Goal: Communication & Community: Answer question/provide support

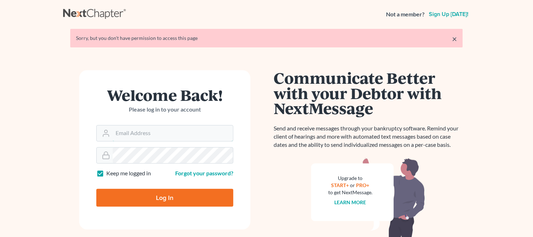
type input "[PERSON_NAME][EMAIL_ADDRESS][DOMAIN_NAME]"
click at [162, 194] on input "Log In" at bounding box center [164, 198] width 137 height 18
type input "Thinking..."
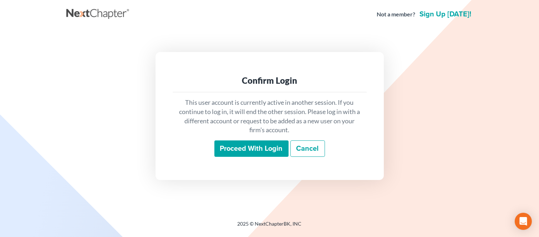
click at [242, 149] on input "Proceed with login" at bounding box center [251, 149] width 74 height 16
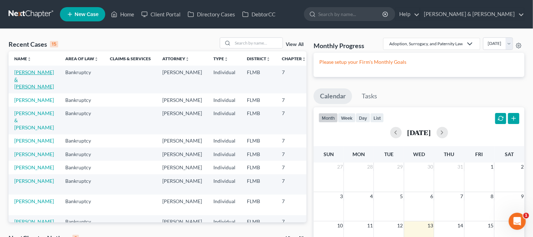
click at [20, 87] on link "De Carvalho, Paulo & De Felice, Maluh" at bounding box center [34, 79] width 40 height 20
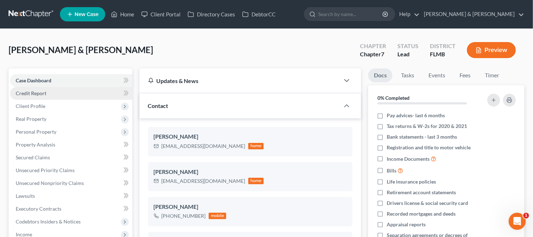
click at [71, 95] on link "Credit Report" at bounding box center [71, 93] width 122 height 13
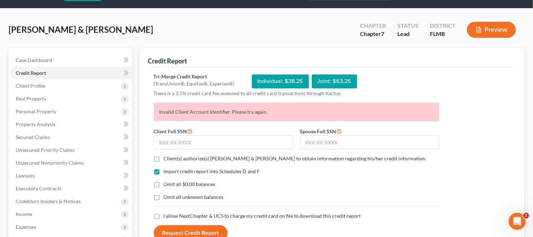
scroll to position [40, 0]
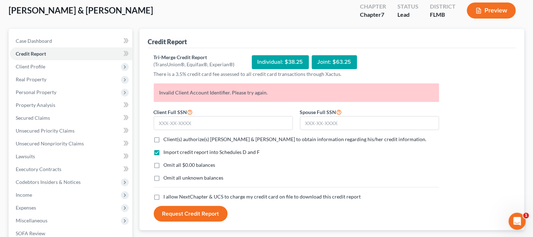
click at [176, 197] on span "I allow NextChapter & UCS to charge my credit card on file to download this cre…" at bounding box center [262, 197] width 197 height 6
click at [171, 197] on input "I allow NextChapter & UCS to charge my credit card on file to download this cre…" at bounding box center [169, 195] width 5 height 5
checkbox input "true"
click at [179, 179] on span "Omit all unknown balances" at bounding box center [194, 178] width 60 height 6
click at [171, 179] on input "Omit all unknown balances" at bounding box center [169, 176] width 5 height 5
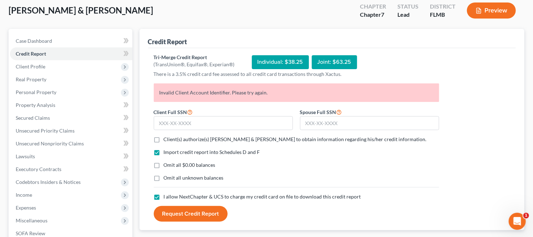
checkbox input "true"
click at [180, 163] on span "Omit all $0.00 balances" at bounding box center [190, 165] width 52 height 6
click at [171, 163] on input "Omit all $0.00 balances" at bounding box center [169, 164] width 5 height 5
checkbox input "true"
click at [188, 137] on span "Client(s) authorize(s) Dwyer & Knight to obtain information regarding his/her c…" at bounding box center [295, 139] width 263 height 6
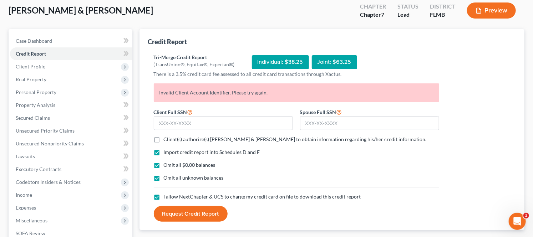
click at [171, 137] on input "Client(s) authorize(s) Dwyer & Knight to obtain information regarding his/her c…" at bounding box center [169, 138] width 5 height 5
checkbox input "true"
click at [223, 123] on input "text" at bounding box center [223, 123] width 139 height 14
click at [205, 130] on form "Client Full SSN * Spouse Full SSN * Client(s) authorize(s) Dwyer & Knight to ob…" at bounding box center [296, 165] width 292 height 114
click at [205, 124] on input "text" at bounding box center [223, 123] width 139 height 14
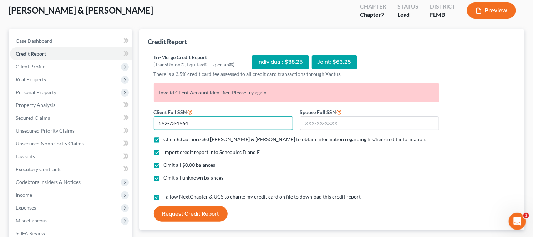
type input "592-73-1964"
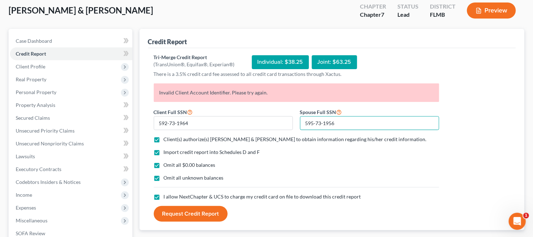
click at [321, 123] on input "595-73-1956" at bounding box center [369, 123] width 139 height 14
type input "595-93-1956"
click at [189, 211] on button "Request Credit Report" at bounding box center [191, 214] width 74 height 16
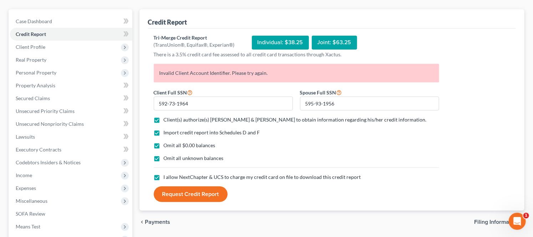
scroll to position [0, 0]
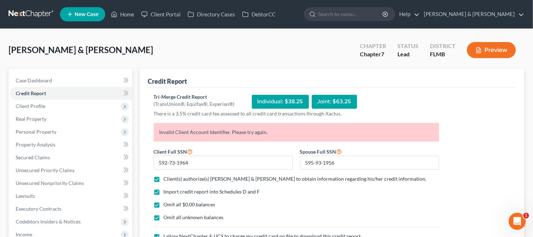
click at [520, 222] on icon "Open Intercom Messenger" at bounding box center [517, 221] width 12 height 12
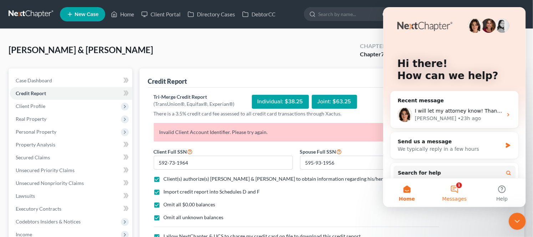
click at [458, 185] on button "1 Messages" at bounding box center [453, 193] width 47 height 29
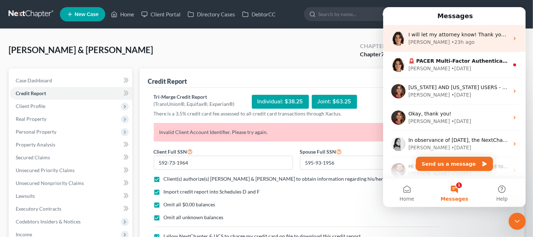
click at [450, 36] on span "I will let my attorney know! Thank you! I wish it said that instead of telling …" at bounding box center [538, 35] width 260 height 6
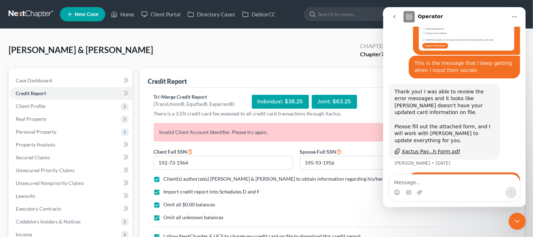
scroll to position [328, 0]
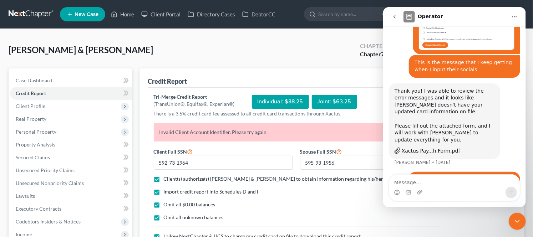
click at [440, 180] on textarea "Message…" at bounding box center [454, 181] width 131 height 12
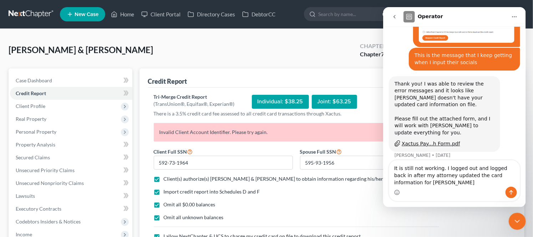
scroll to position [342, 0]
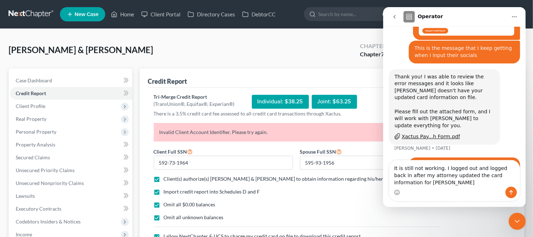
type textarea "It is still not working. I logged out and logged back in after my attorney upda…"
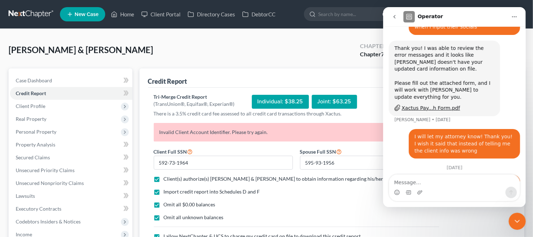
scroll to position [382, 0]
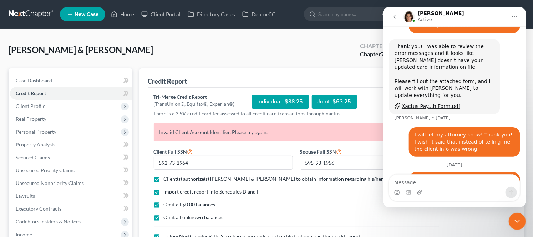
click at [467, 179] on textarea "Message…" at bounding box center [454, 181] width 131 height 12
click at [438, 181] on textarea "Message…" at bounding box center [454, 181] width 131 height 12
click at [419, 184] on textarea "Message…" at bounding box center [454, 181] width 131 height 12
paste textarea "T"
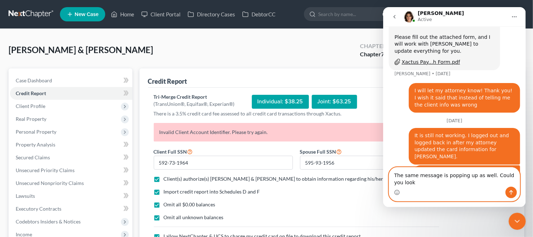
scroll to position [434, 0]
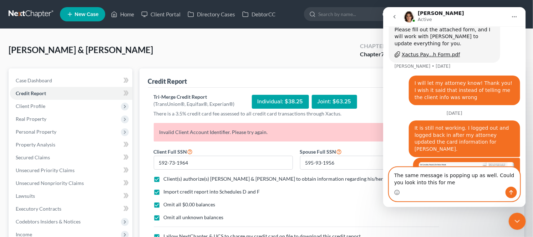
type textarea "The same message is popping up as well. Could you look into this for me?"
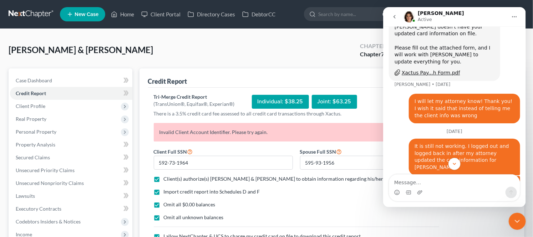
scroll to position [477, 0]
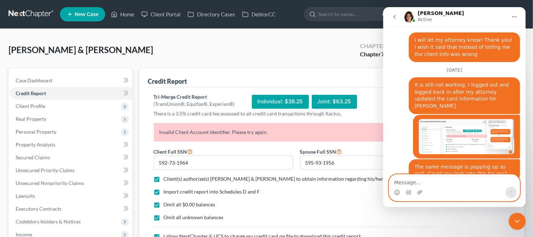
click at [419, 182] on textarea "Message…" at bounding box center [454, 181] width 131 height 12
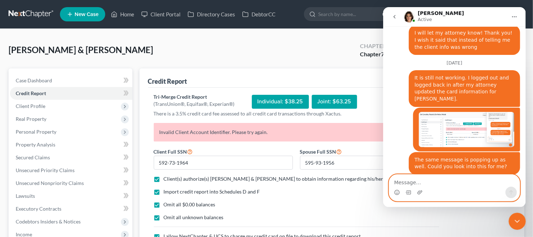
scroll to position [514, 0]
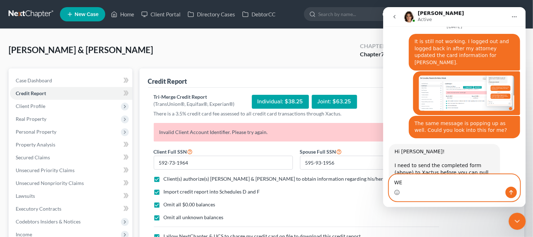
type textarea "W"
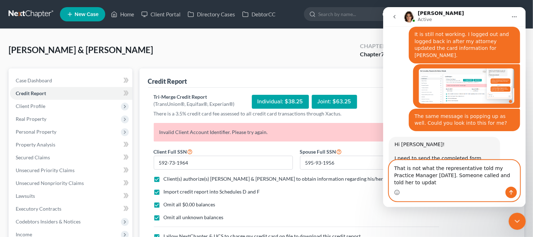
scroll to position [528, 0]
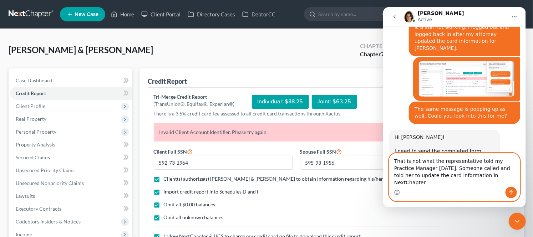
type textarea "That is not what the representative told my Practice Manager yesterday. Someone…"
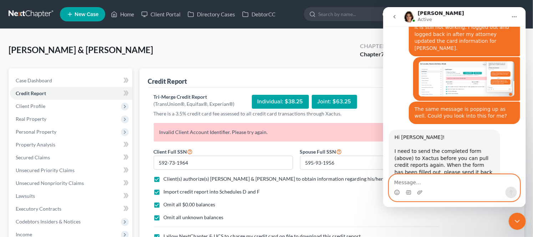
scroll to position [555, 0]
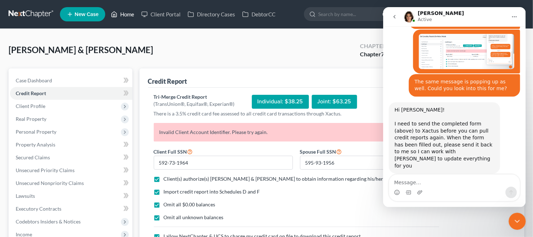
click at [125, 13] on link "Home" at bounding box center [122, 14] width 30 height 13
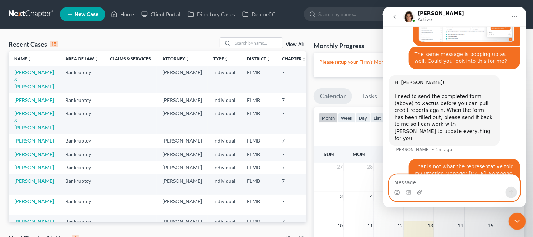
click at [407, 180] on textarea "Message…" at bounding box center [454, 181] width 131 height 12
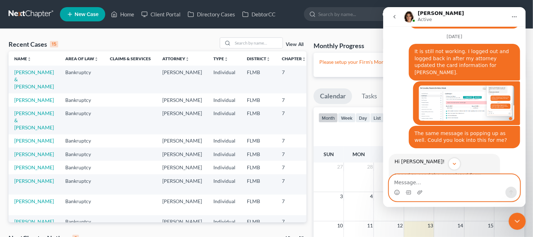
scroll to position [583, 0]
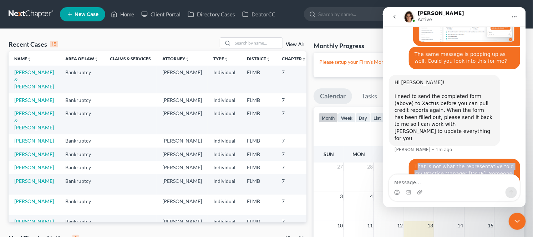
drag, startPoint x: 413, startPoint y: 110, endPoint x: 473, endPoint y: 124, distance: 61.8
click at [473, 163] on div "That is not what the representative told my Practice Manager yesterday. Someone…" at bounding box center [464, 177] width 100 height 28
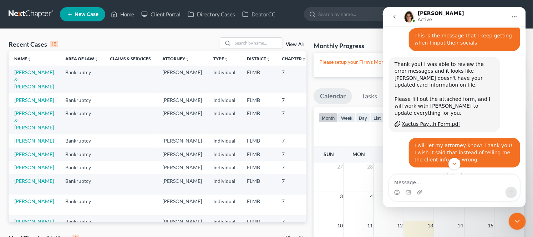
scroll to position [345, 0]
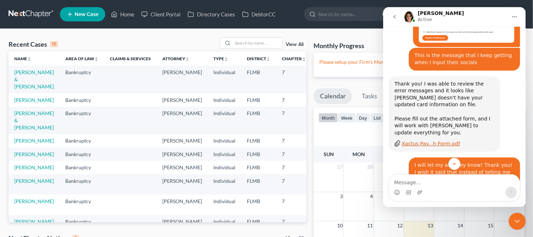
click at [444, 140] on div "Xactus Pay...h Form.pdf" at bounding box center [430, 143] width 58 height 7
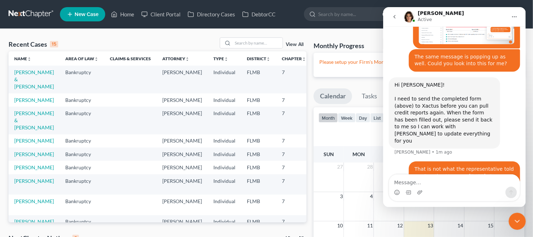
scroll to position [590, 0]
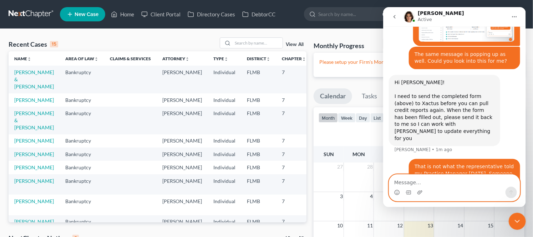
click at [428, 182] on textarea "Message…" at bounding box center [454, 181] width 131 height 12
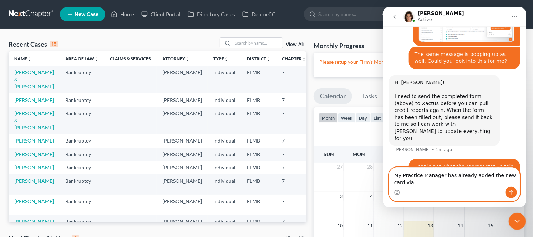
scroll to position [597, 0]
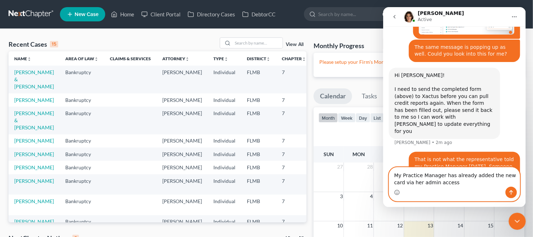
type textarea "My Practice Manager has already added the new card via her admin access."
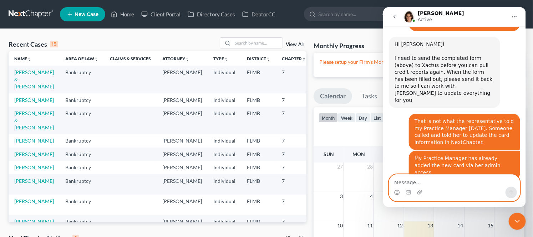
scroll to position [655, 0]
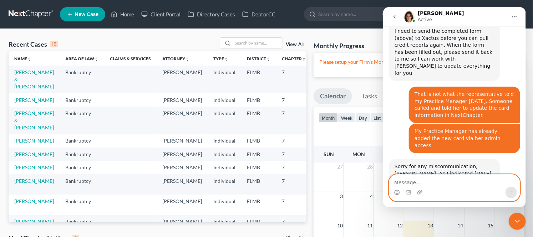
click at [424, 184] on textarea "Message…" at bounding box center [454, 181] width 131 height 12
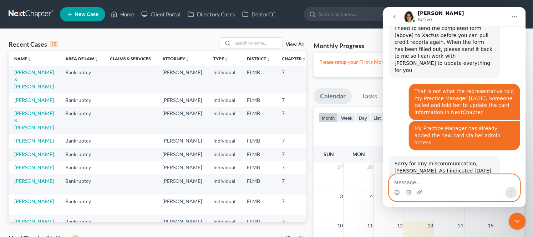
click at [407, 181] on textarea "Message…" at bounding box center [454, 181] width 131 height 12
type textarea "Do you have a fax we can send it to?"
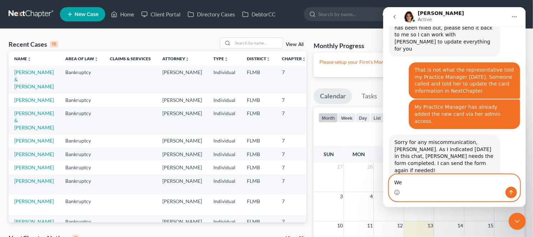
type textarea "W"
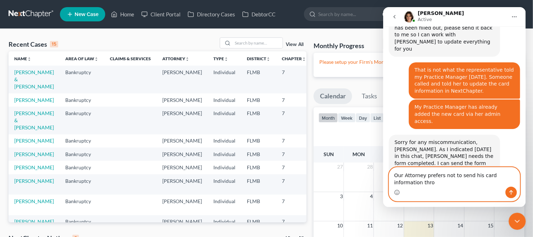
scroll to position [687, 0]
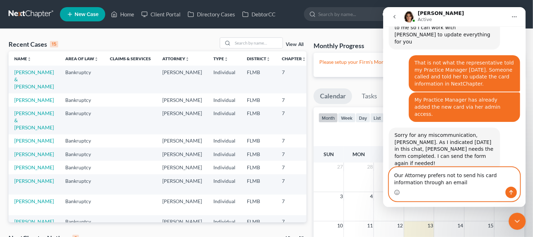
type textarea "Our Attorney prefers not to send his card information through an email."
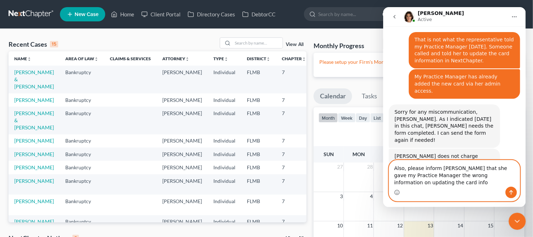
scroll to position [717, 0]
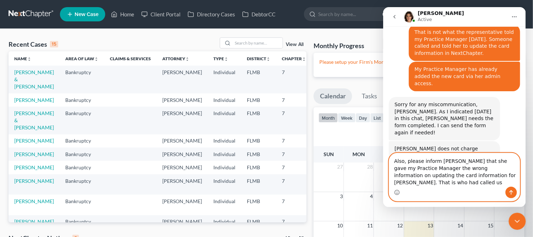
type textarea "Also, please inform Katie that she gave my Practice Manager the wrong informati…"
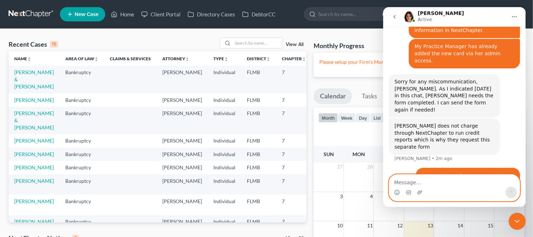
scroll to position [740, 0]
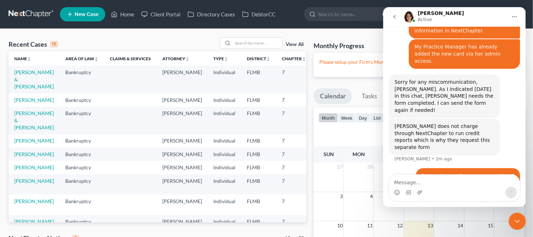
click at [393, 19] on icon "go back" at bounding box center [394, 17] width 6 height 6
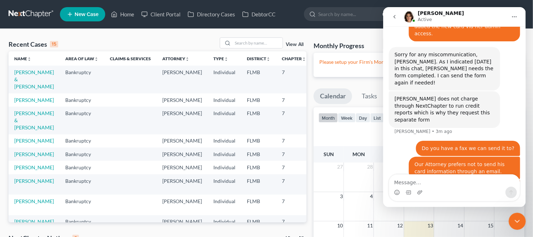
scroll to position [760, 0]
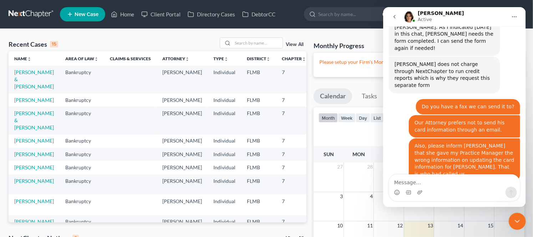
scroll to position [796, 0]
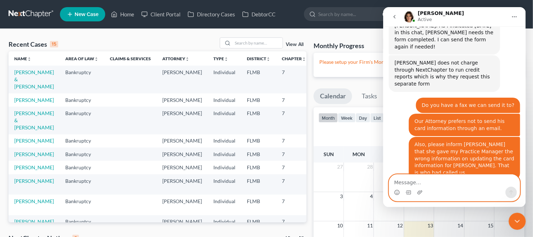
click at [433, 181] on textarea "Message…" at bounding box center [454, 181] width 131 height 12
type textarea "t"
type textarea "Thank you! We will be faxing it soon."
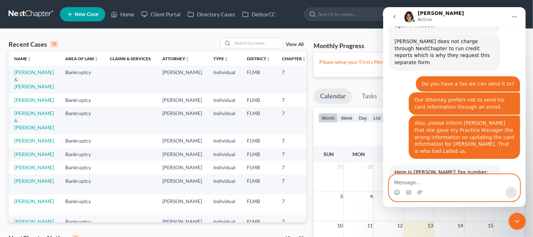
scroll to position [817, 0]
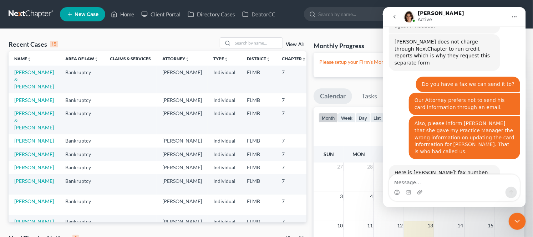
click at [516, 222] on icon "Close Intercom Messenger" at bounding box center [517, 221] width 9 height 9
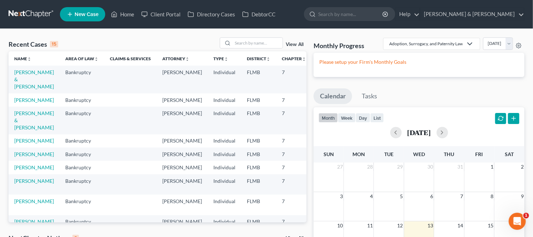
click at [519, 223] on icon "Open Intercom Messenger" at bounding box center [517, 221] width 12 height 12
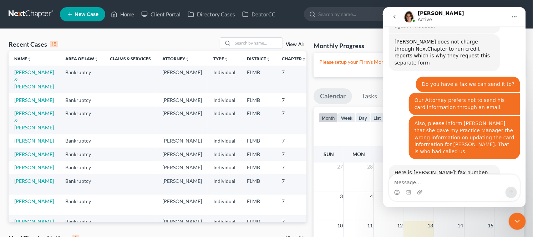
scroll to position [818, 0]
click at [451, 178] on textarea "Message…" at bounding box center [454, 181] width 131 height 12
click at [513, 215] on div "Close Intercom Messenger" at bounding box center [516, 221] width 17 height 17
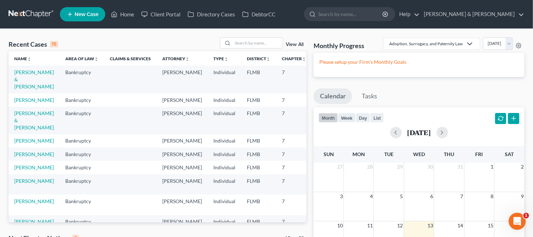
click at [519, 221] on icon "Open Intercom Messenger" at bounding box center [517, 221] width 12 height 12
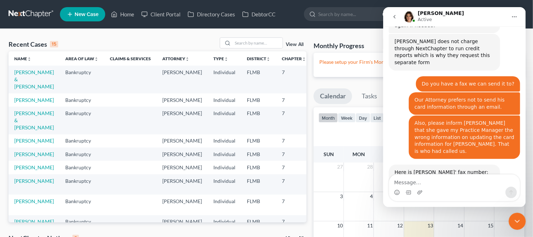
click at [391, 16] on icon "go back" at bounding box center [394, 17] width 6 height 6
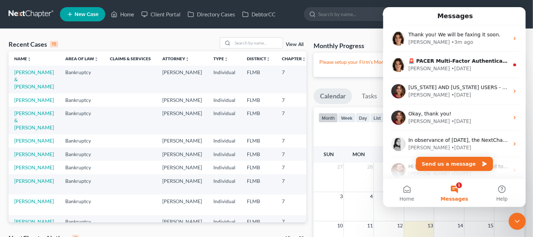
scroll to position [0, 0]
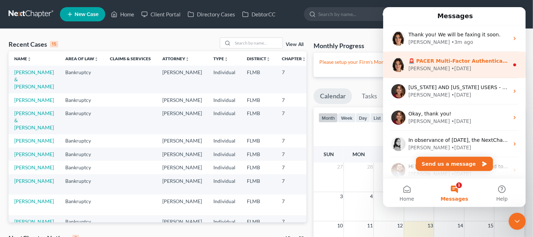
click at [410, 70] on div "Emma" at bounding box center [428, 68] width 41 height 7
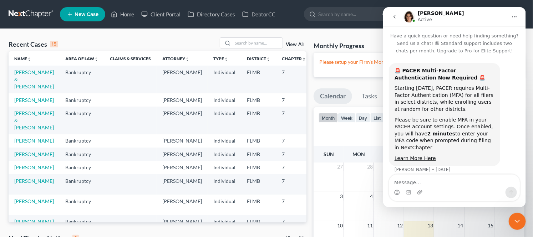
click at [392, 16] on icon "go back" at bounding box center [394, 17] width 6 height 6
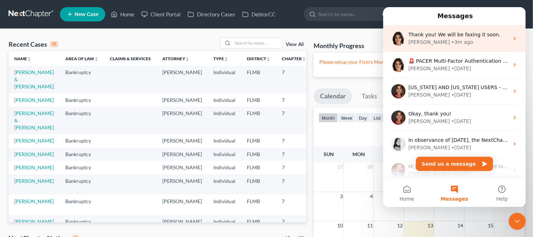
click at [412, 41] on div "Emma" at bounding box center [428, 42] width 41 height 7
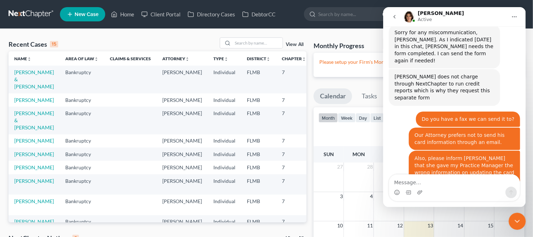
scroll to position [818, 0]
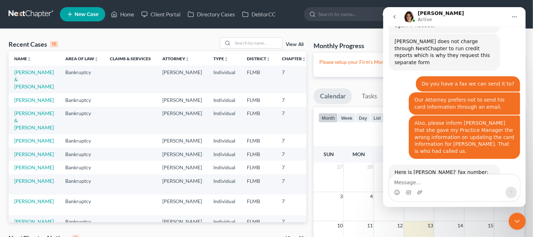
click at [517, 220] on icon "Close Intercom Messenger" at bounding box center [517, 221] width 9 height 9
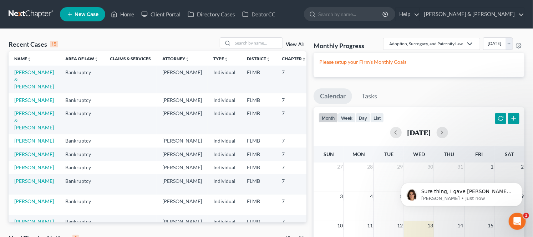
scroll to position [845, 0]
click at [445, 197] on p "Emma • Just now" at bounding box center [467, 198] width 92 height 6
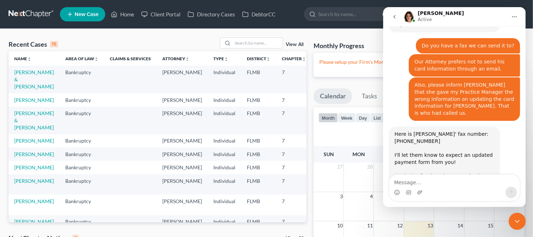
scroll to position [857, 0]
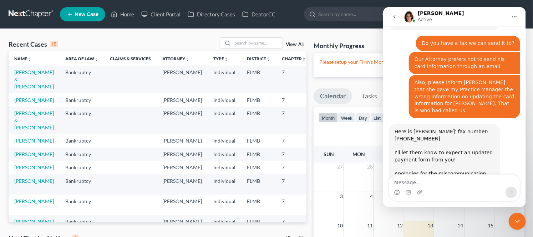
click at [458, 180] on textarea "Message…" at bounding box center [454, 181] width 131 height 12
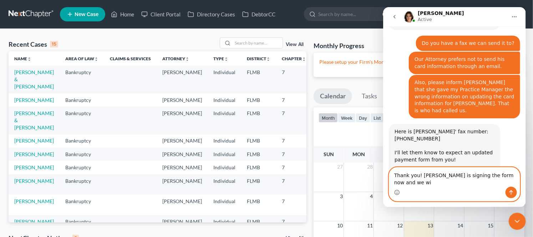
scroll to position [864, 0]
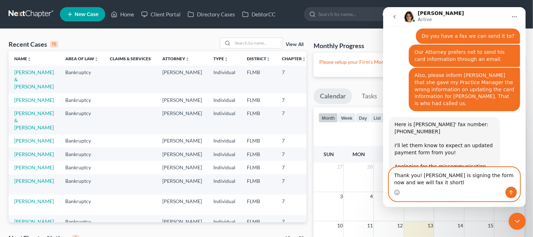
type textarea "Thank you! Mr. Dwyer is signing the form now and we will fax it shortly"
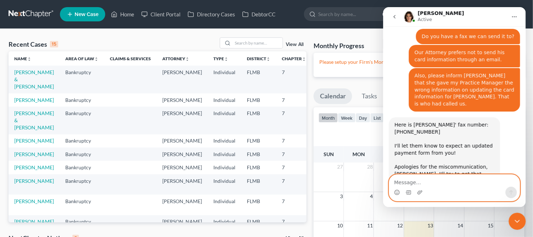
scroll to position [874, 0]
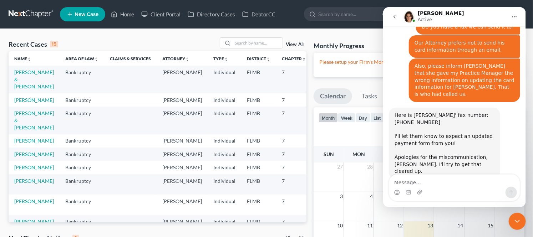
click at [293, 14] on ul "New Case Home Client Portal Directory Cases DebtorCC - No Result - See all resu…" at bounding box center [292, 14] width 464 height 19
click at [516, 219] on icon "Close Intercom Messenger" at bounding box center [517, 221] width 9 height 9
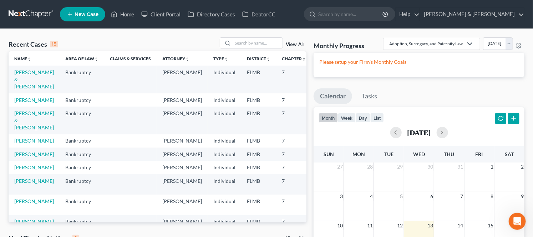
click at [515, 220] on icon "Open Intercom Messenger" at bounding box center [517, 221] width 12 height 12
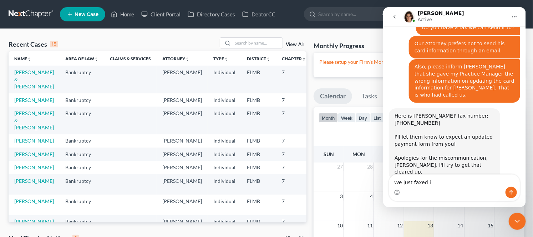
type textarea "We just faxed it"
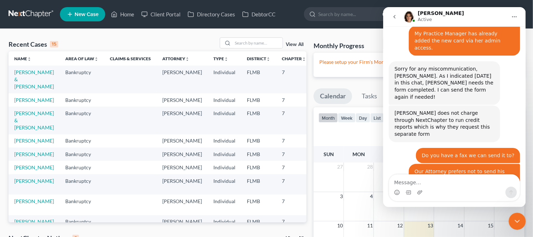
scroll to position [944, 0]
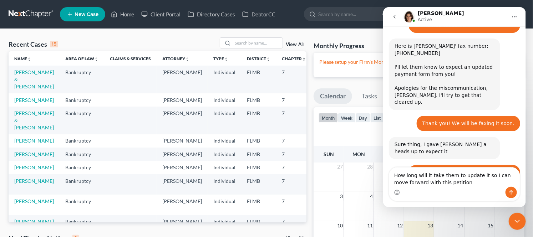
type textarea "How long will it take them to update it so I can move forward with this petitio…"
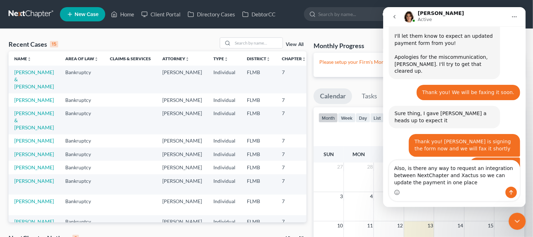
scroll to position [1002, 0]
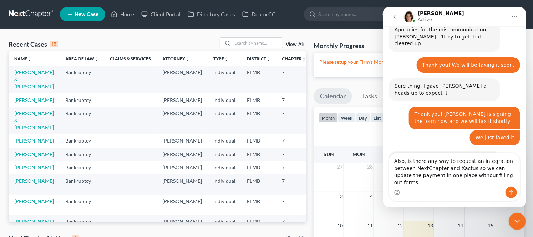
type textarea "Also, is there any way to request an integration between NextChapter and Xactus…"
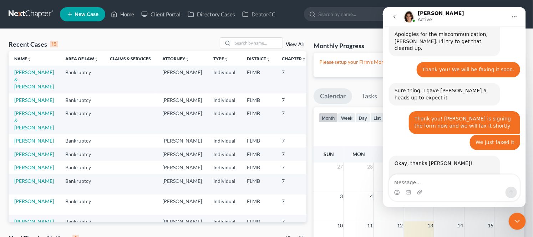
scroll to position [997, 0]
click at [518, 217] on icon "Close Intercom Messenger" at bounding box center [517, 221] width 9 height 9
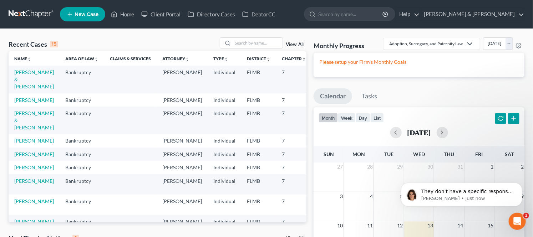
scroll to position [1033, 0]
click at [493, 195] on p "Emma • 1m ago" at bounding box center [467, 198] width 92 height 6
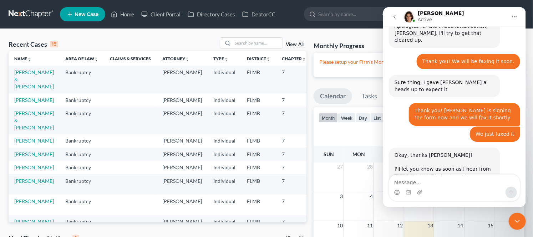
scroll to position [1044, 0]
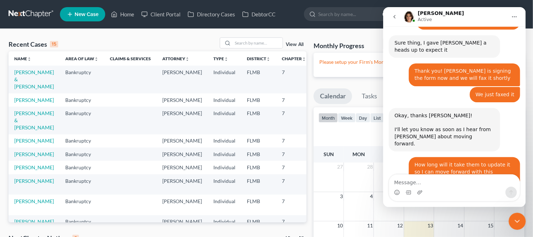
click at [434, 183] on textarea "Message…" at bounding box center [454, 181] width 131 height 12
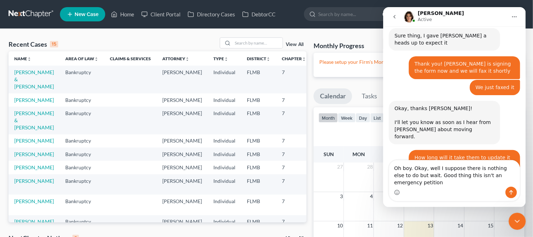
scroll to position [1059, 0]
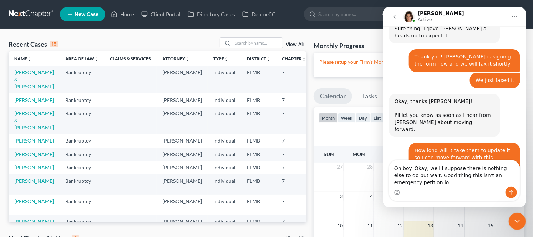
type textarea "Oh boy. Okay, well I suppose there is nothing else to do but wait. Good thing t…"
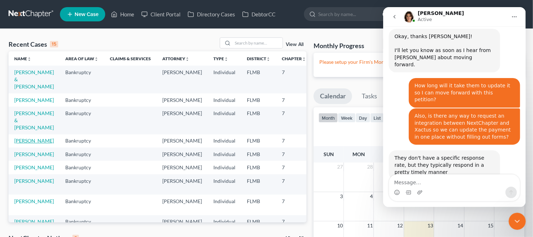
scroll to position [1124, 0]
click at [516, 220] on icon "Close Intercom Messenger" at bounding box center [517, 221] width 9 height 9
